Goal: Transaction & Acquisition: Purchase product/service

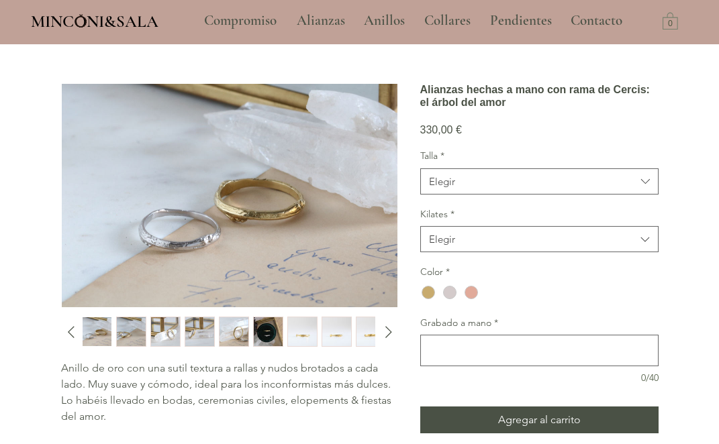
scroll to position [62, 0]
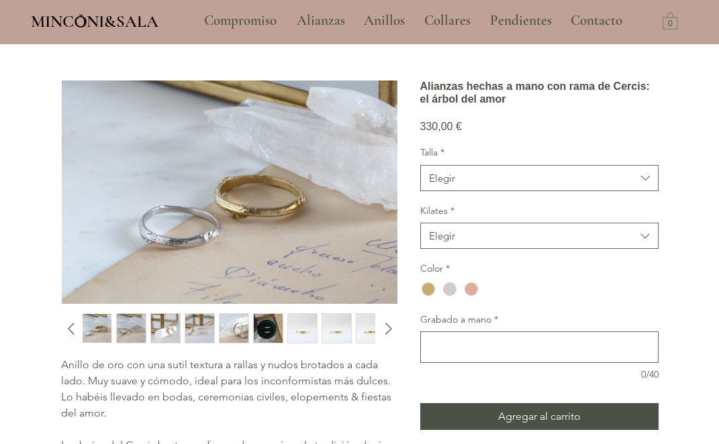
click at [95, 332] on img "1 / 11" at bounding box center [97, 328] width 29 height 29
click at [136, 330] on img "2 / 11" at bounding box center [131, 328] width 29 height 29
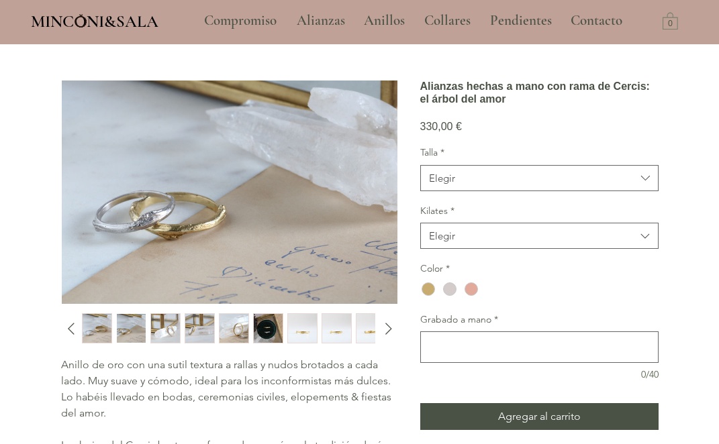
click at [176, 326] on img "3 / 11" at bounding box center [165, 328] width 29 height 29
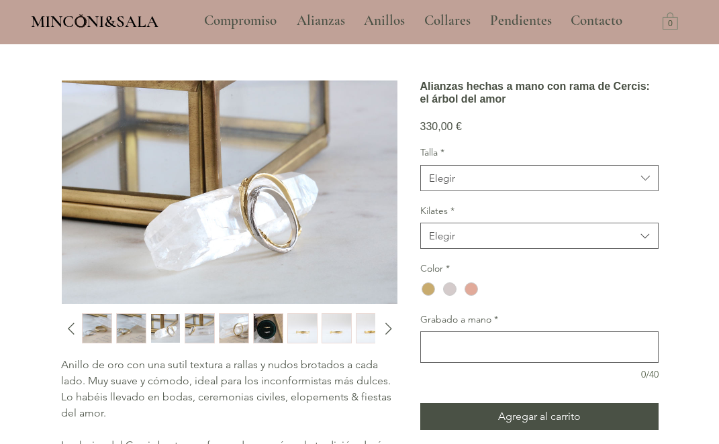
click at [196, 330] on img "4 / 11" at bounding box center [199, 328] width 29 height 29
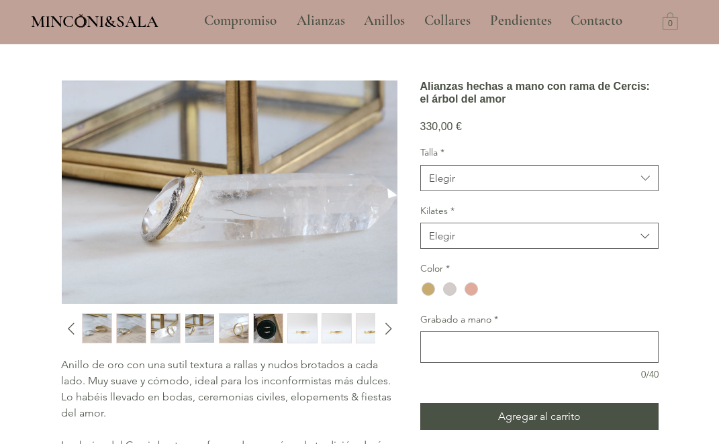
click at [233, 330] on img "5 / 11" at bounding box center [234, 328] width 29 height 29
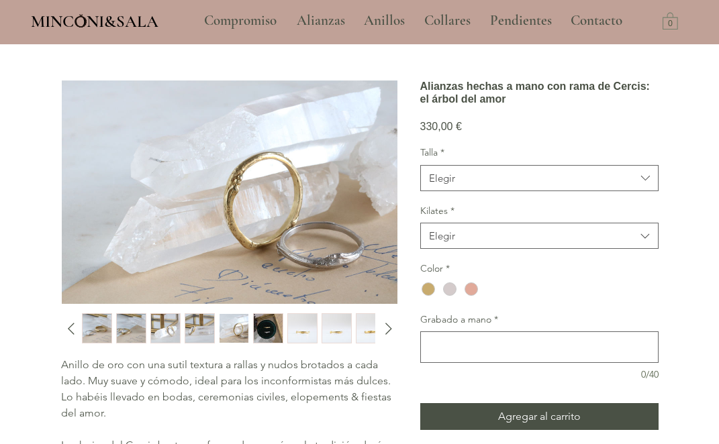
click at [264, 331] on img "6 / 11" at bounding box center [268, 328] width 29 height 29
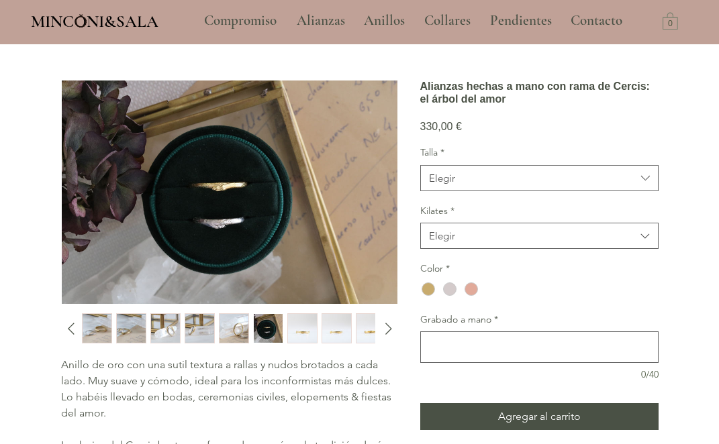
click at [301, 329] on img "7 / 11" at bounding box center [302, 328] width 29 height 29
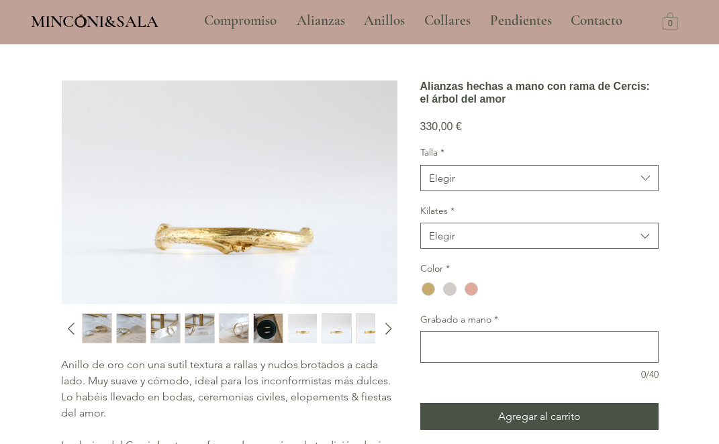
click at [321, 331] on div "main content" at bounding box center [227, 328] width 291 height 30
click at [336, 330] on img "8 / 11" at bounding box center [336, 328] width 29 height 29
click at [364, 330] on img "9 / 11" at bounding box center [370, 328] width 29 height 29
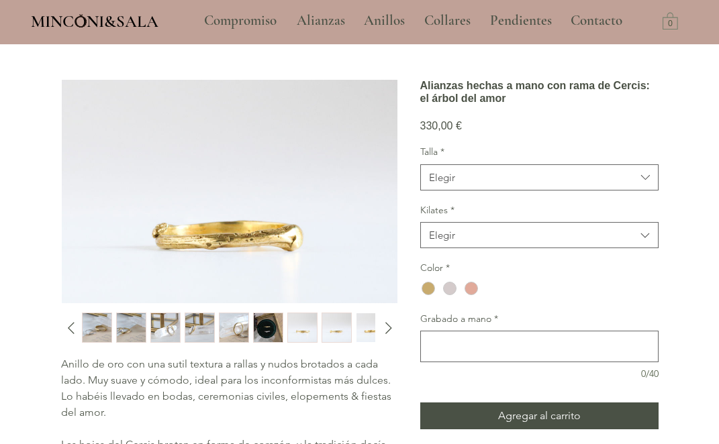
scroll to position [60, 0]
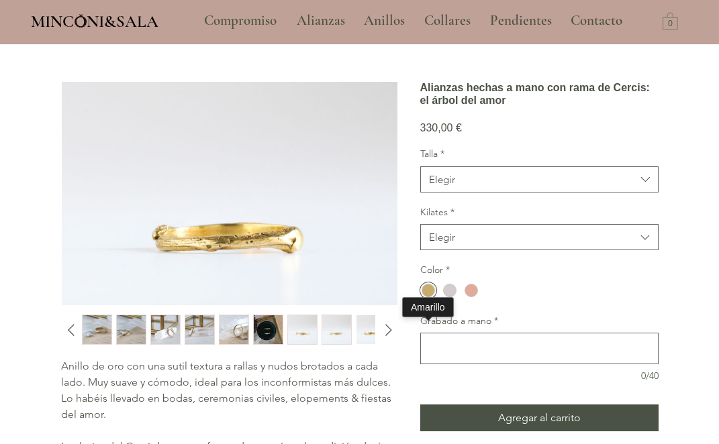
click at [429, 297] on div "main content" at bounding box center [428, 290] width 13 height 13
click at [449, 187] on div "Elegir" at bounding box center [442, 180] width 26 height 14
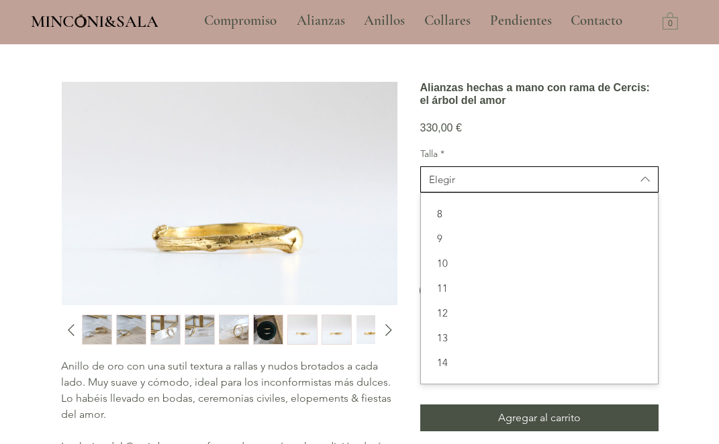
click at [449, 187] on div "Elegir" at bounding box center [442, 180] width 26 height 14
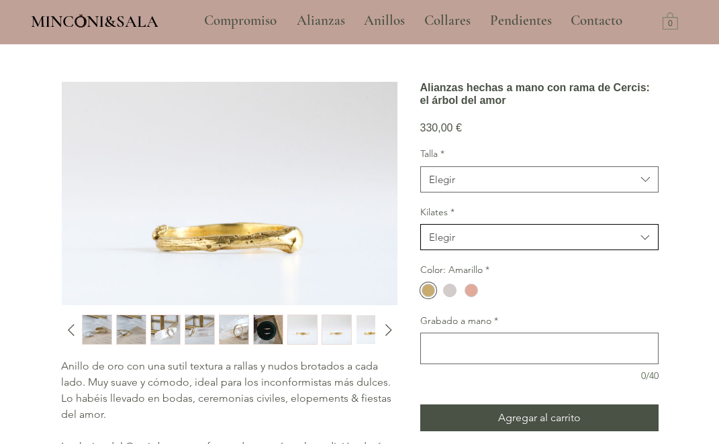
click at [437, 250] on button "Elegir" at bounding box center [539, 237] width 238 height 26
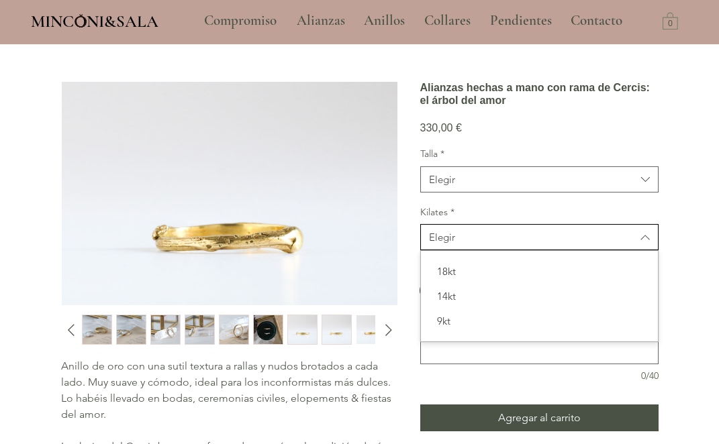
click at [437, 250] on button "Elegir" at bounding box center [539, 237] width 238 height 26
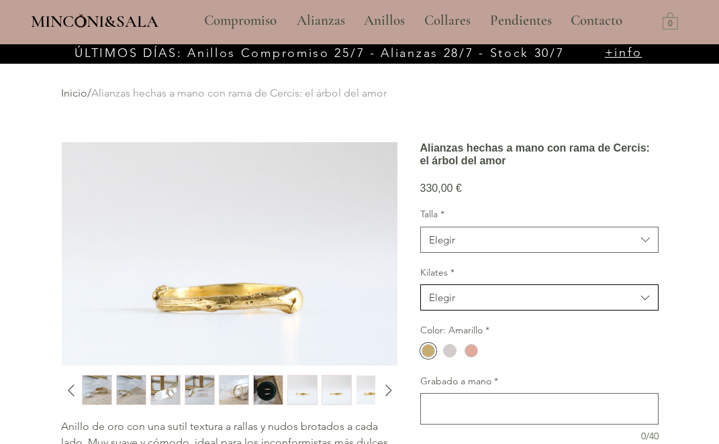
scroll to position [0, 0]
click at [240, 16] on p "Compromiso" at bounding box center [240, 21] width 86 height 34
click at [318, 17] on p "Alianzas" at bounding box center [321, 21] width 62 height 34
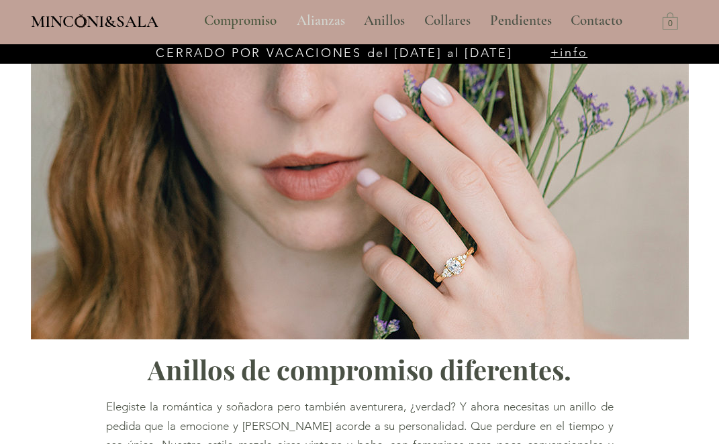
type input "**********"
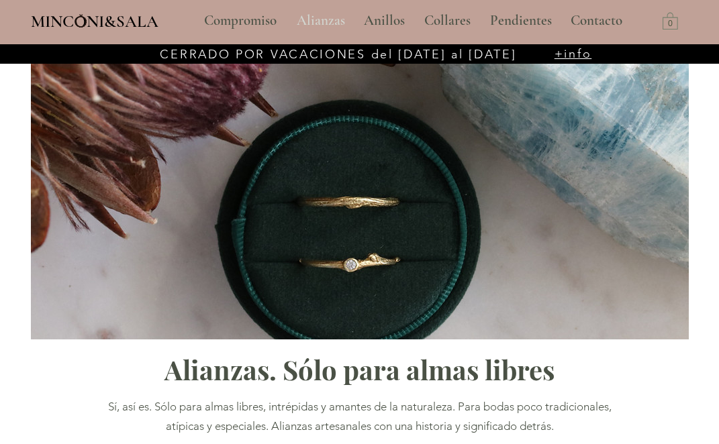
type input "**********"
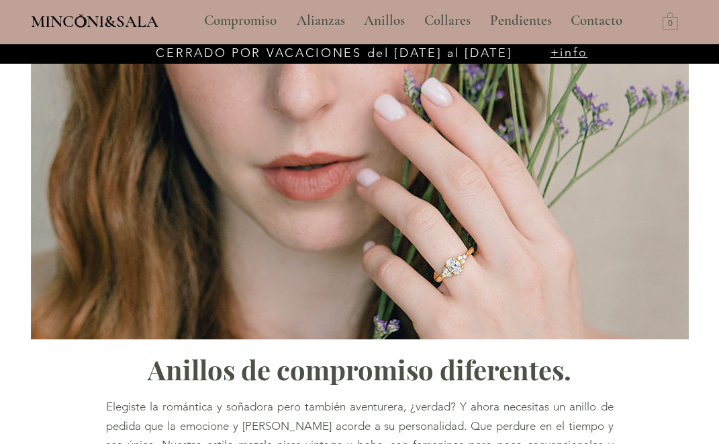
type input "**********"
